Goal: Information Seeking & Learning: Learn about a topic

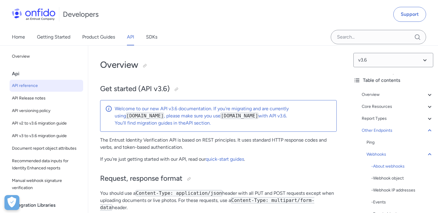
select select "http"
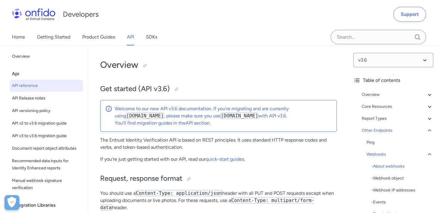
select select "http"
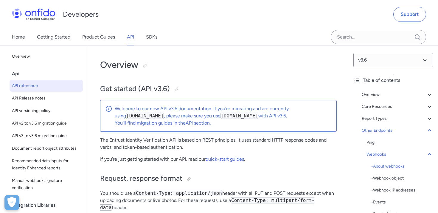
select select "http"
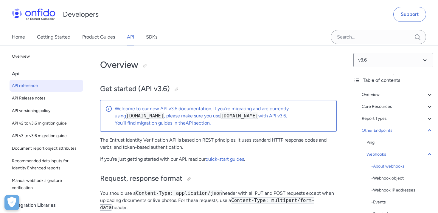
select select "http"
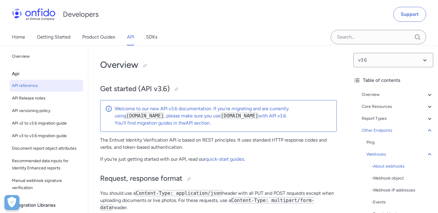
select select "http"
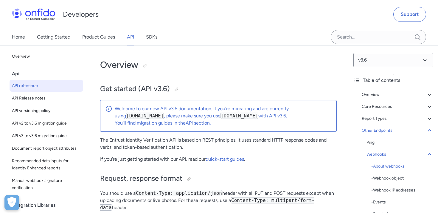
select select "http"
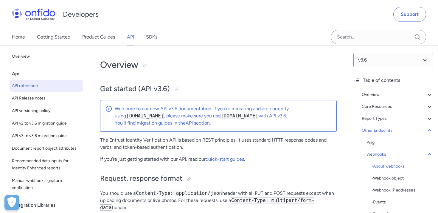
select select "http"
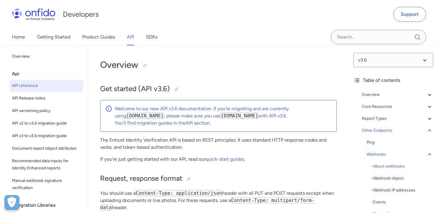
select select "http"
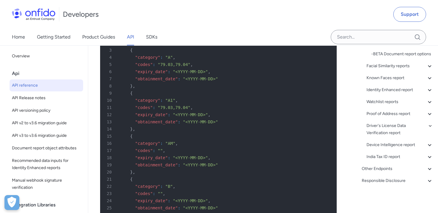
scroll to position [148, 0]
